Goal: Task Accomplishment & Management: Complete application form

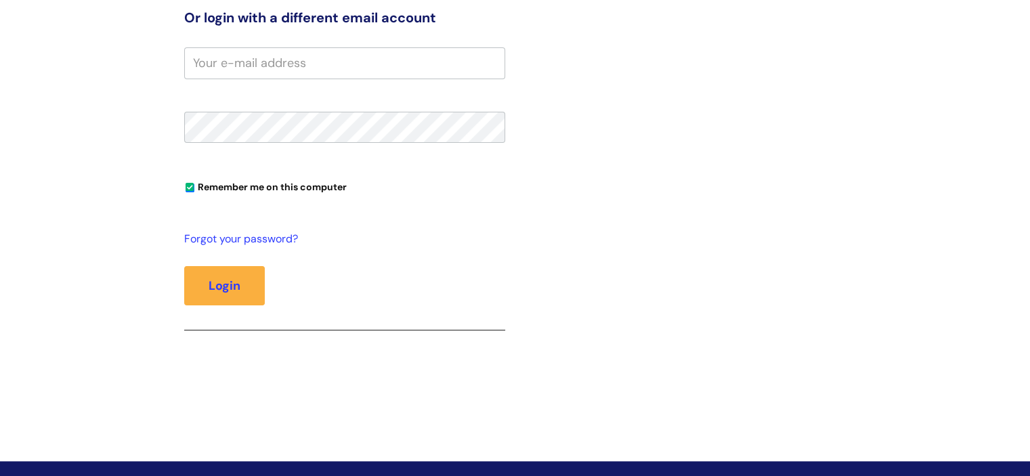
scroll to position [339, 0]
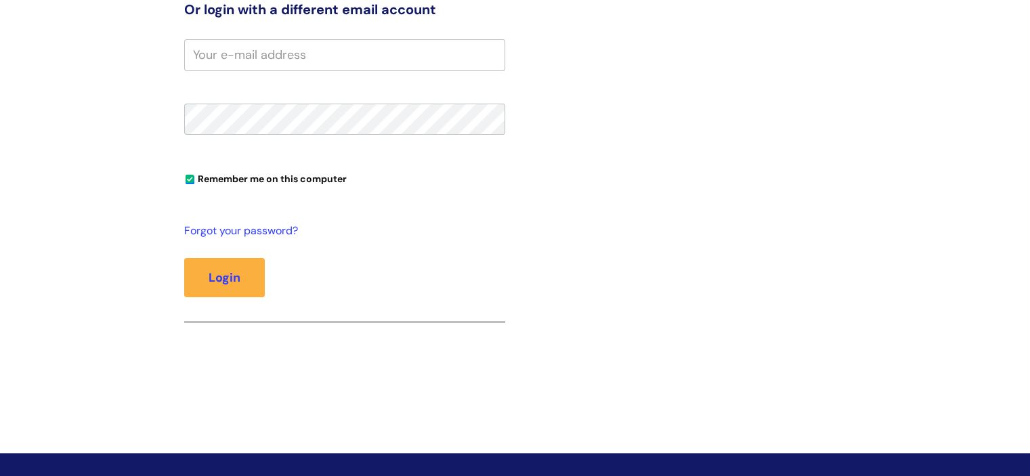
click at [184, 258] on button "Login" at bounding box center [224, 277] width 81 height 39
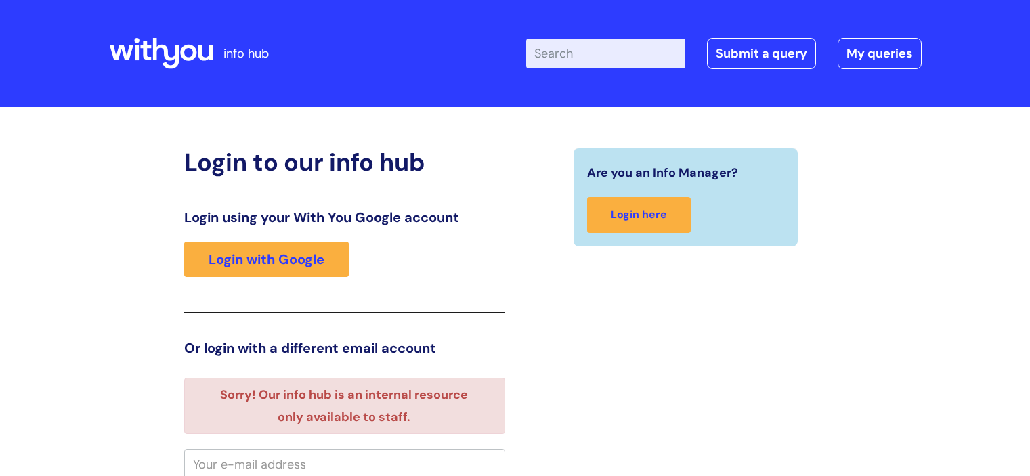
scroll to position [3, 0]
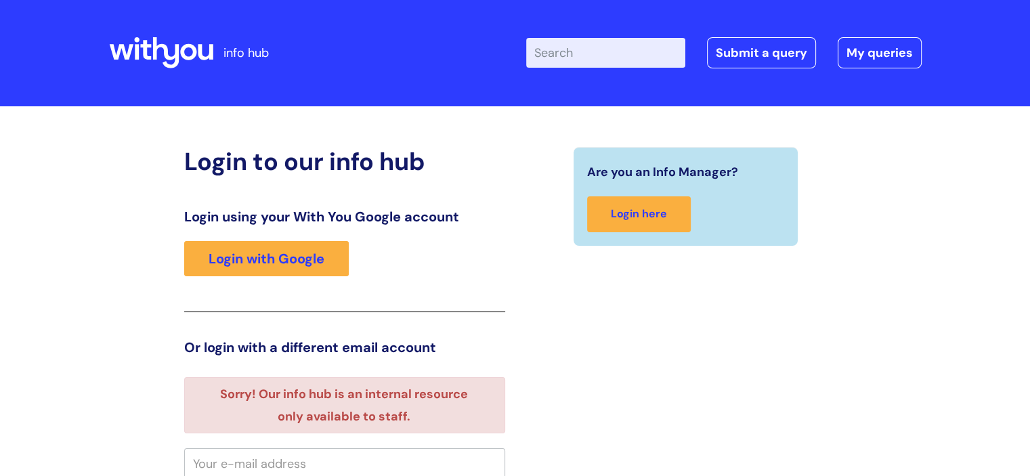
scroll to position [0, 0]
